Goal: Check status: Check status

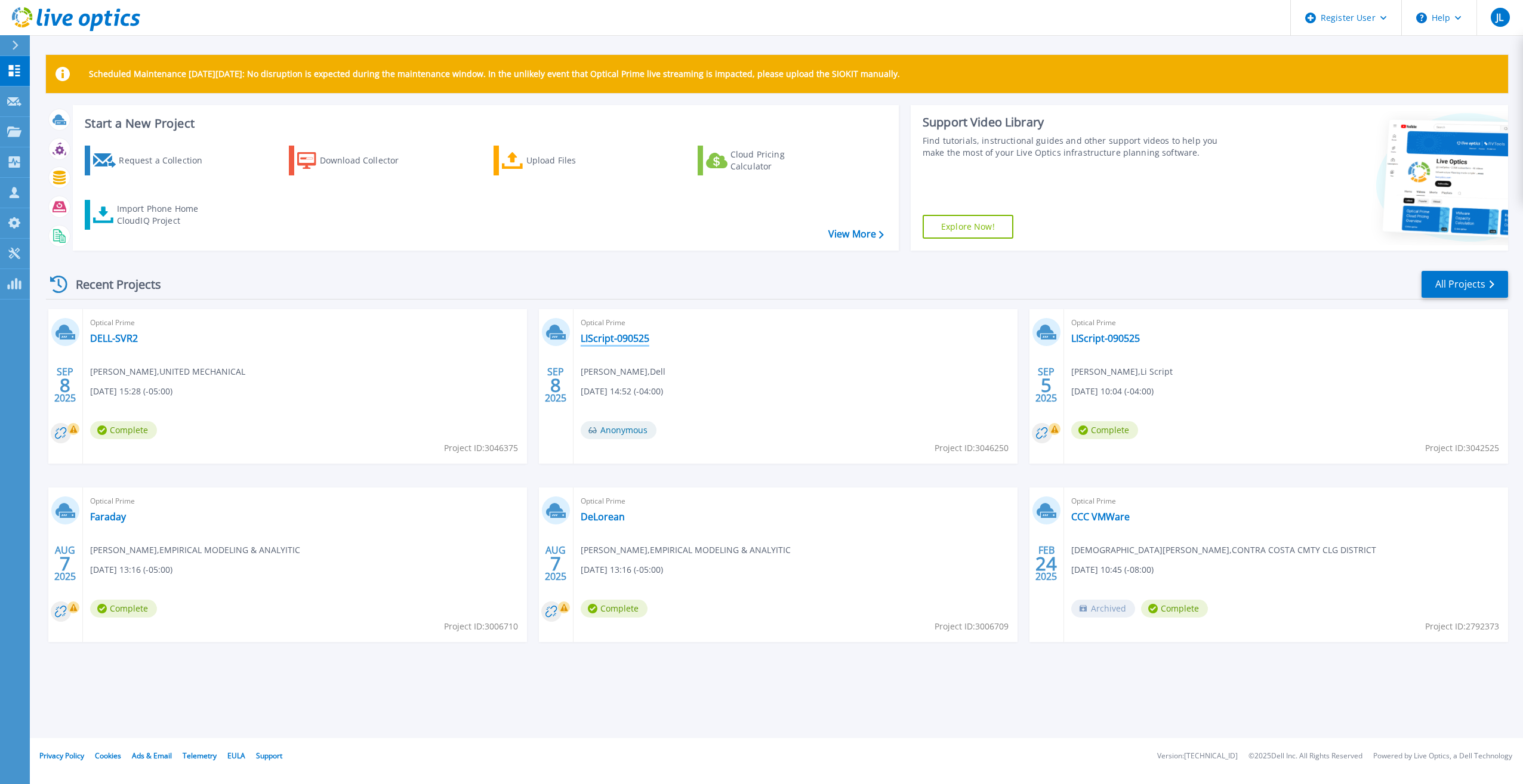
click at [627, 341] on link "LIScript-090525" at bounding box center [615, 338] width 69 height 12
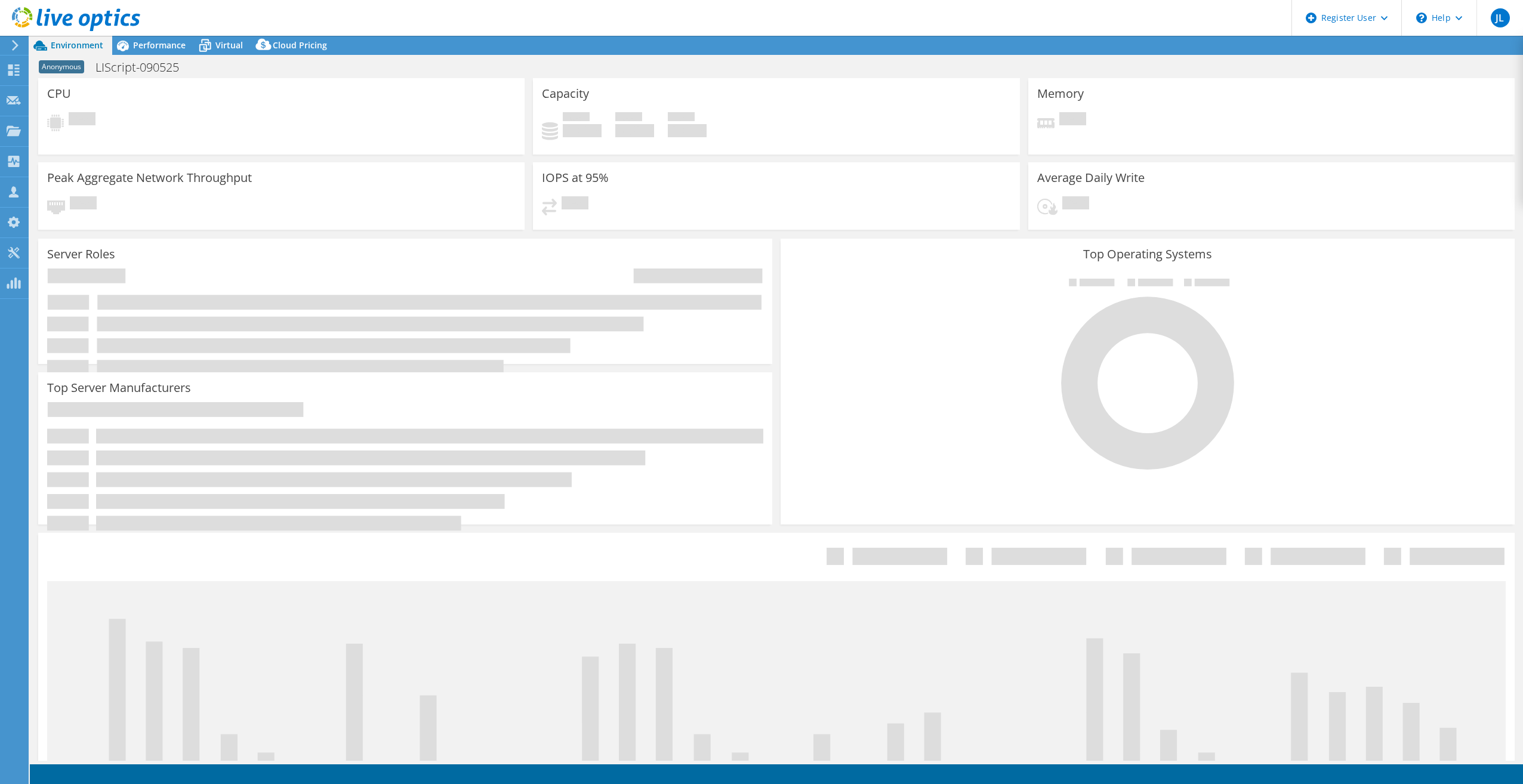
select select "USD"
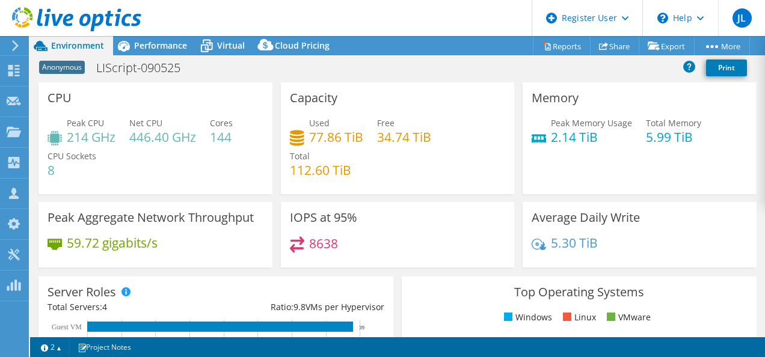
click at [81, 13] on icon at bounding box center [76, 19] width 129 height 25
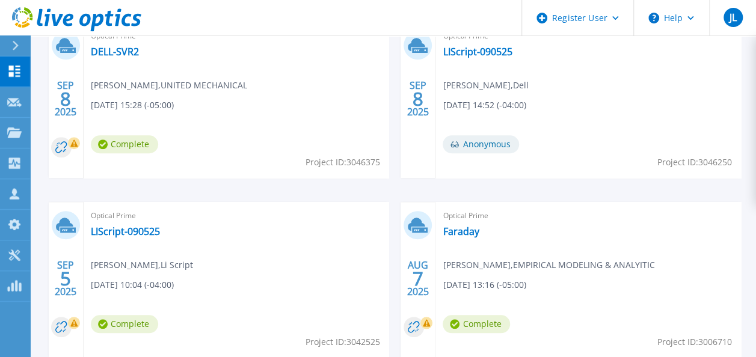
scroll to position [220, 0]
